Goal: Information Seeking & Learning: Learn about a topic

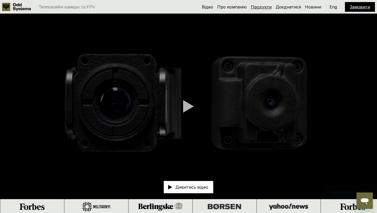
click at [259, 6] on link "Продукти" at bounding box center [261, 6] width 21 height 5
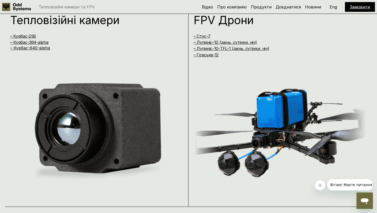
scroll to position [435, 0]
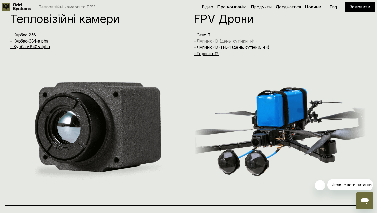
click at [225, 41] on link "– Лупиніс-10 (день, сутінки, ніч)" at bounding box center [225, 40] width 63 height 5
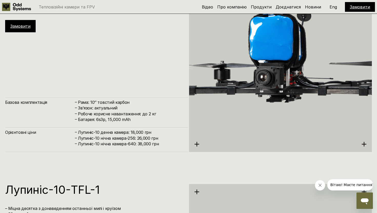
scroll to position [1540, 0]
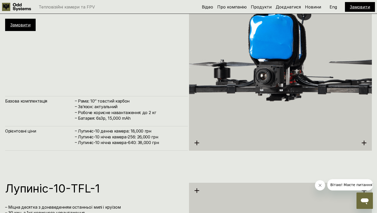
click at [106, 143] on h4 "Лупиніс-10 нічна камера-640: 38,000 грн" at bounding box center [130, 143] width 105 height 6
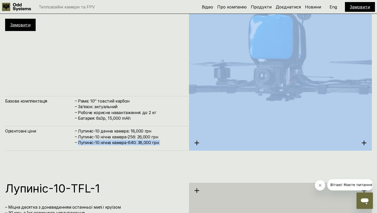
click at [106, 143] on h4 "Лупиніс-10 нічна камера-640: 38,000 грн" at bounding box center [130, 143] width 105 height 6
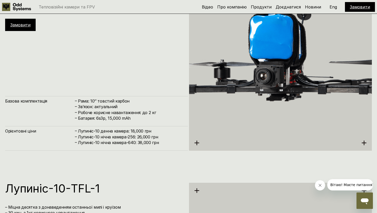
click at [106, 137] on h4 "Лупиніс-10 нічна камера-256: 26,000 грн" at bounding box center [130, 137] width 105 height 6
click at [106, 141] on h4 "Лупиніс-10 нічна камера-640: 38,000 грн" at bounding box center [130, 143] width 105 height 6
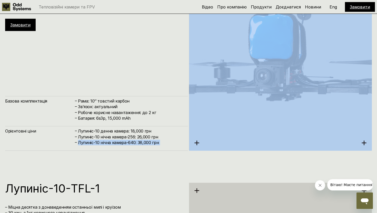
click at [106, 141] on h4 "Лупиніс-10 нічна камера-640: 38,000 грн" at bounding box center [130, 143] width 105 height 6
click at [106, 142] on h4 "Лупиніс-10 нічна камера-640: 38,000 грн" at bounding box center [130, 143] width 105 height 6
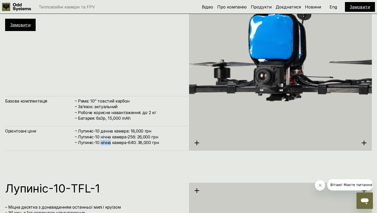
click at [106, 142] on h4 "Лупиніс-10 нічна камера-640: 38,000 грн" at bounding box center [130, 143] width 105 height 6
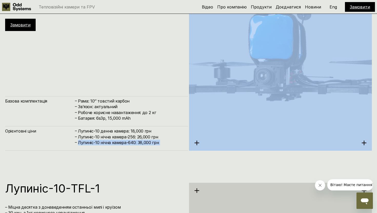
click at [106, 142] on h4 "Лупиніс-10 нічна камера-640: 38,000 грн" at bounding box center [130, 143] width 105 height 6
click at [106, 143] on h4 "Лупиніс-10 нічна камера-640: 38,000 грн" at bounding box center [130, 143] width 105 height 6
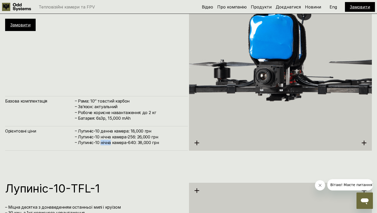
click at [106, 143] on h4 "Лупиніс-10 нічна камера-640: 38,000 грн" at bounding box center [130, 143] width 105 height 6
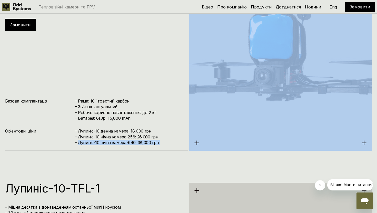
click at [106, 143] on h4 "Лупиніс-10 нічна камера-640: 38,000 грн" at bounding box center [130, 143] width 105 height 6
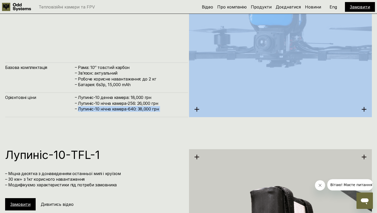
scroll to position [1574, 0]
click at [145, 111] on h4 "Лупиніс-10 нічна камера-640: 38,000 грн" at bounding box center [130, 109] width 105 height 6
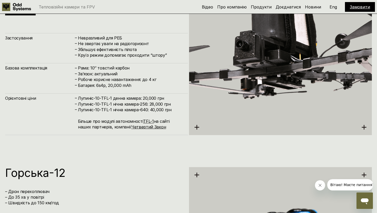
scroll to position [1768, 0]
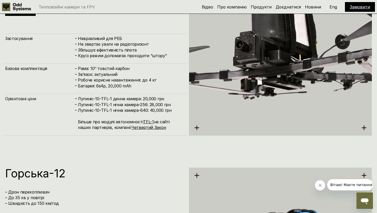
click at [131, 109] on h4 "[PERSON_NAME]-10-TFL-1 нічна камера-640: 40,000 грн Більше про модулі автономно…" at bounding box center [130, 118] width 105 height 23
click at [131, 104] on h4 "Лупиніс-10-TFL-1 нічна камера-256: 28,000 грн" at bounding box center [130, 105] width 105 height 6
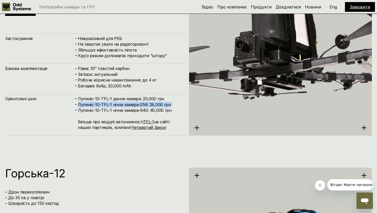
click at [131, 104] on h4 "Лупиніс-10-TFL-1 нічна камера-256: 28,000 грн" at bounding box center [130, 105] width 105 height 6
click at [131, 110] on h4 "[PERSON_NAME]-10-TFL-1 нічна камера-640: 40,000 грн Більше про модулі автономно…" at bounding box center [130, 118] width 105 height 23
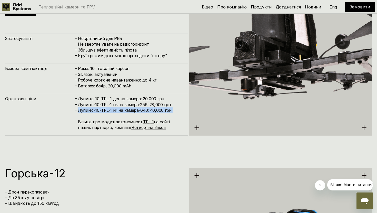
click at [131, 110] on h4 "[PERSON_NAME]-10-TFL-1 нічна камера-640: 40,000 грн Більше про модулі автономно…" at bounding box center [130, 118] width 105 height 23
click at [131, 104] on h4 "Лупиніс-10-TFL-1 нічна камера-256: 28,000 грн" at bounding box center [130, 105] width 105 height 6
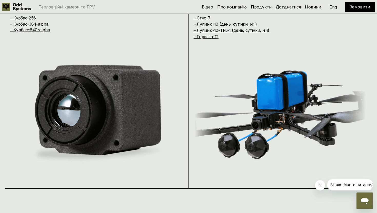
scroll to position [426, 0]
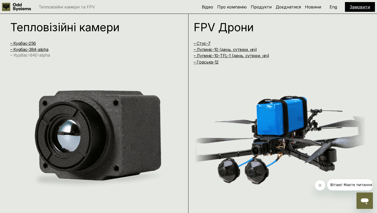
click at [44, 55] on link "– Курбас-640-alpha" at bounding box center [30, 55] width 40 height 5
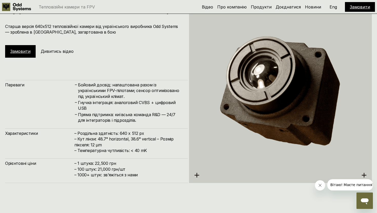
scroll to position [1083, 0]
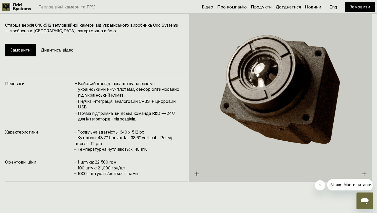
click at [56, 52] on h5 "Дивитись відео" at bounding box center [57, 50] width 33 height 6
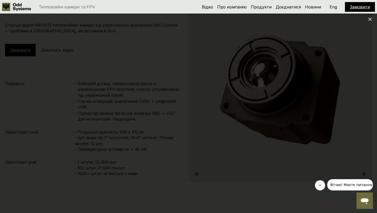
click at [372, 17] on div at bounding box center [188, 106] width 377 height 213
